Goal: Task Accomplishment & Management: Use online tool/utility

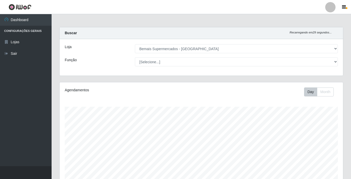
select select "250"
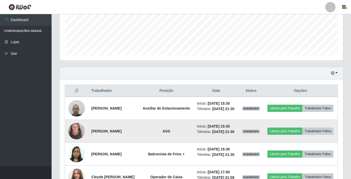
scroll to position [155, 0]
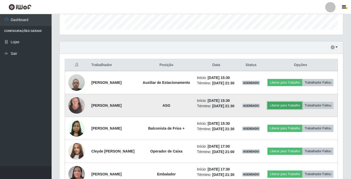
click at [292, 107] on button "Liberar para Trabalho" at bounding box center [284, 105] width 35 height 7
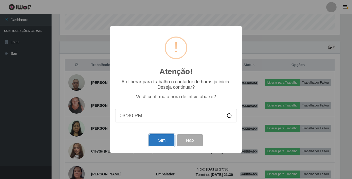
click at [159, 140] on button "Sim" at bounding box center [161, 141] width 25 height 12
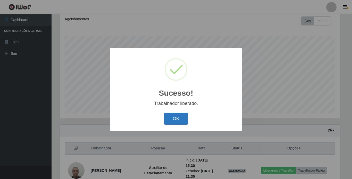
click at [172, 124] on button "OK" at bounding box center [176, 119] width 24 height 12
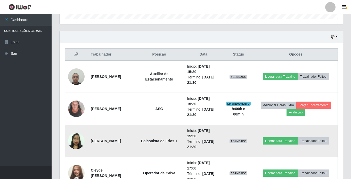
scroll to position [174, 0]
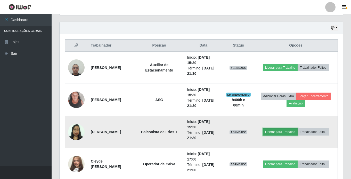
click at [277, 131] on button "Liberar para Trabalho" at bounding box center [280, 132] width 35 height 7
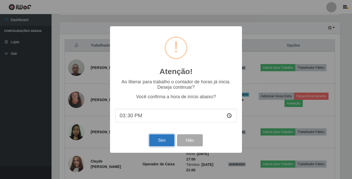
click at [161, 139] on button "Sim" at bounding box center [161, 141] width 25 height 12
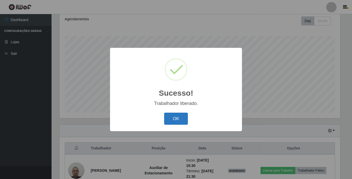
click at [177, 121] on button "OK" at bounding box center [176, 119] width 24 height 12
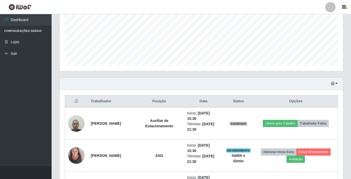
scroll to position [123, 0]
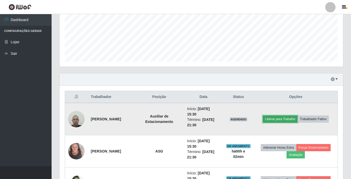
click at [285, 119] on button "Liberar para Trabalho" at bounding box center [280, 119] width 35 height 7
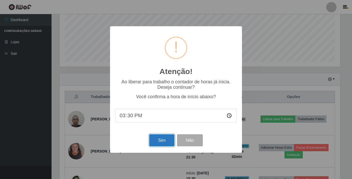
click at [161, 141] on button "Sim" at bounding box center [161, 141] width 25 height 12
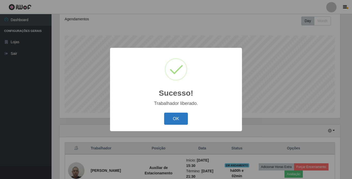
click at [173, 115] on button "OK" at bounding box center [176, 119] width 24 height 12
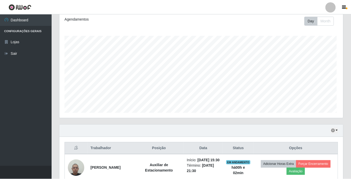
scroll to position [107, 283]
